Goal: Information Seeking & Learning: Learn about a topic

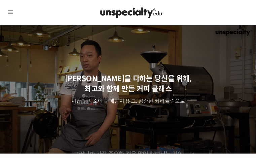
click at [226, 15] on div at bounding box center [131, 13] width 233 height 20
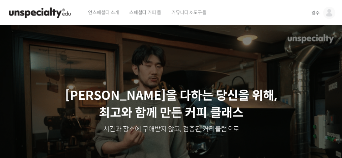
click at [154, 11] on span "스페셜티 커피 몰" at bounding box center [145, 13] width 32 height 26
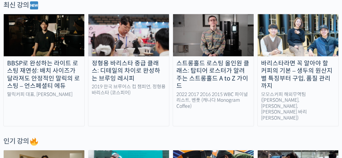
scroll to position [208, 0]
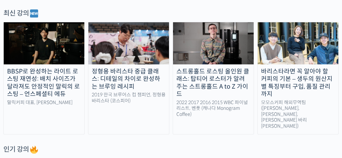
click at [61, 79] on div "BBSP로 완성하는 라이트 로스팅 재연성: 배치 사이즈가 달라져도 안정적인 말릭의 로스팅 – 언스페셜티 에듀" at bounding box center [44, 83] width 81 height 30
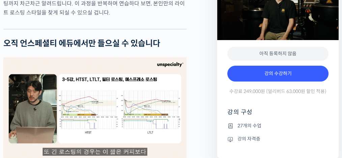
scroll to position [1416, 0]
